Goal: Information Seeking & Learning: Learn about a topic

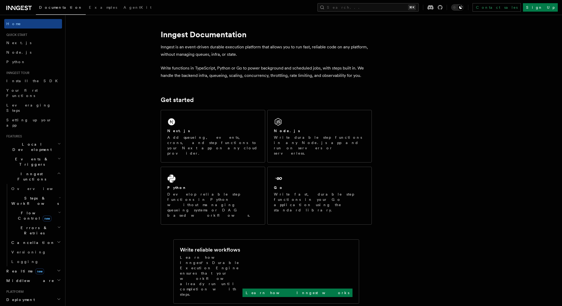
click at [26, 210] on span "Flow Control new" at bounding box center [33, 215] width 49 height 11
click at [26, 245] on span "Concurrency" at bounding box center [33, 247] width 35 height 5
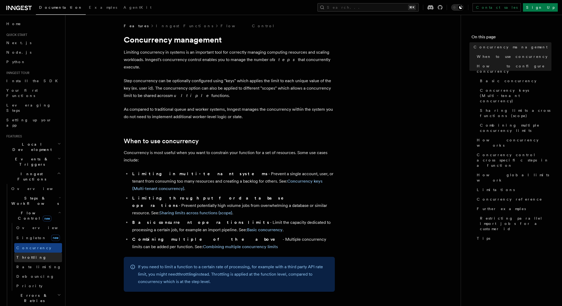
click at [27, 255] on span "Throttling" at bounding box center [31, 257] width 30 height 4
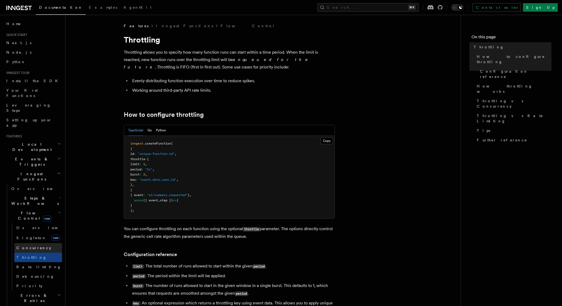
click at [29, 245] on span "Concurrency" at bounding box center [33, 247] width 35 height 4
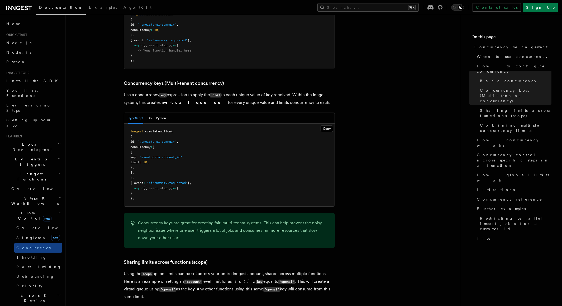
scroll to position [429, 0]
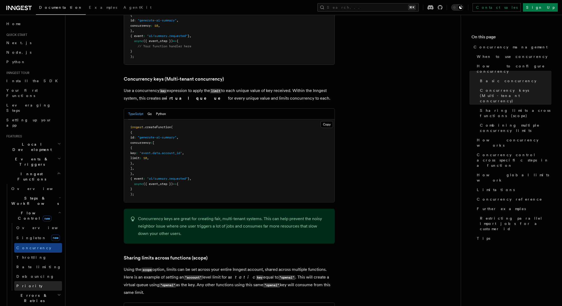
click at [22, 283] on span "Priority" at bounding box center [29, 285] width 26 height 5
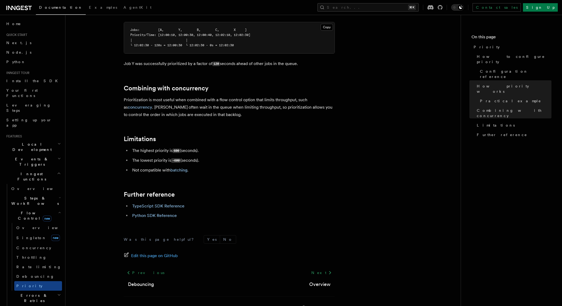
scroll to position [506, 0]
